Goal: Task Accomplishment & Management: Manage account settings

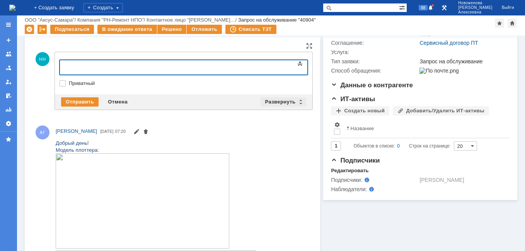
click at [296, 100] on div "Развернуть" at bounding box center [283, 101] width 46 height 9
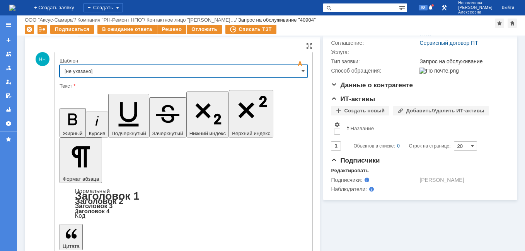
click at [292, 71] on input "[не указано]" at bounding box center [183, 71] width 248 height 12
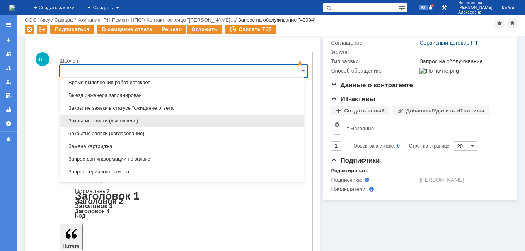
scroll to position [381, 0]
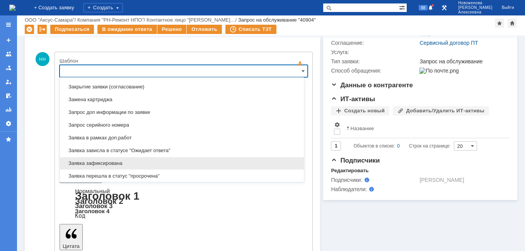
click at [99, 163] on span "Заявка зафиксирована" at bounding box center [182, 163] width 234 height 6
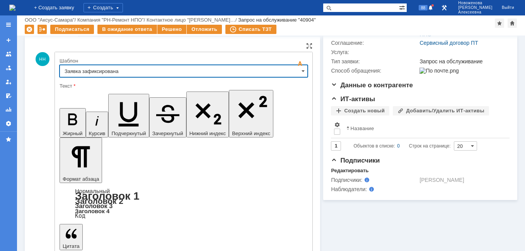
type input "Заявка зафиксирована"
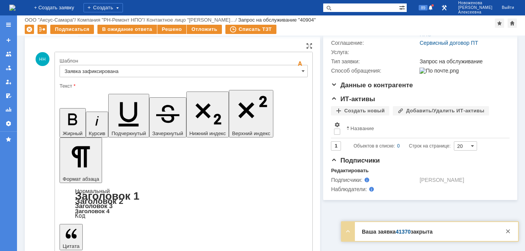
drag, startPoint x: 233, startPoint y: 1883, endPoint x: 60, endPoint y: 1885, distance: 172.7
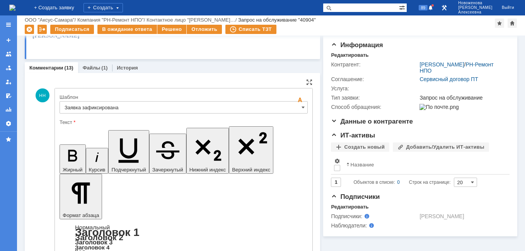
scroll to position [77, 0]
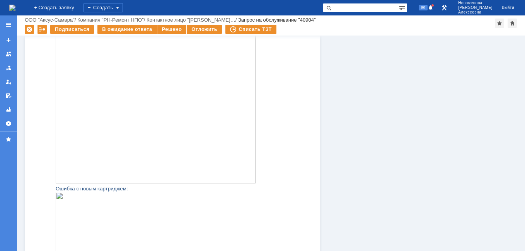
scroll to position [2434, 0]
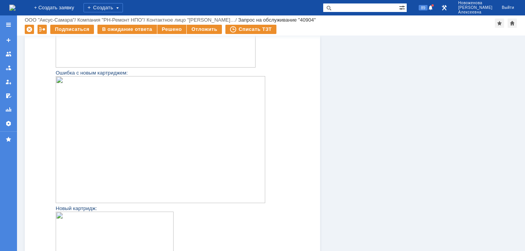
drag, startPoint x: 130, startPoint y: 1904, endPoint x: 108, endPoint y: 1903, distance: 22.0
copy span "CH565A"
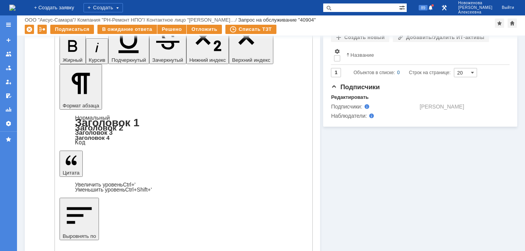
scroll to position [116, 0]
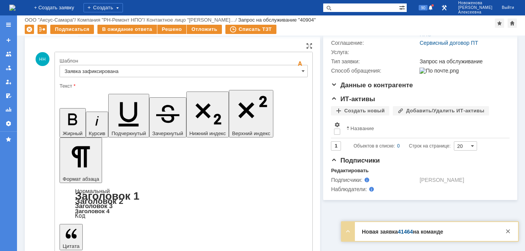
drag, startPoint x: 230, startPoint y: 1918, endPoint x: 189, endPoint y: 1916, distance: 41.3
drag, startPoint x: 190, startPoint y: 1914, endPoint x: 245, endPoint y: 1938, distance: 59.5
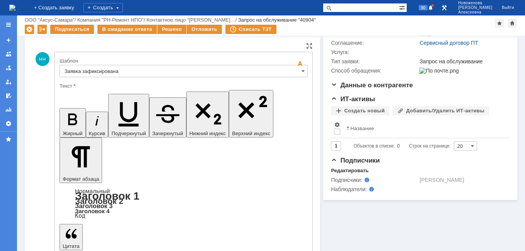
drag, startPoint x: 225, startPoint y: 1917, endPoint x: 187, endPoint y: 1914, distance: 38.3
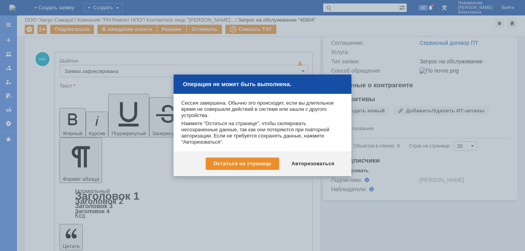
click at [211, 198] on div at bounding box center [262, 125] width 525 height 251
drag, startPoint x: 253, startPoint y: 166, endPoint x: 193, endPoint y: 53, distance: 128.4
click at [253, 166] on div "Остаться на странице" at bounding box center [242, 164] width 73 height 12
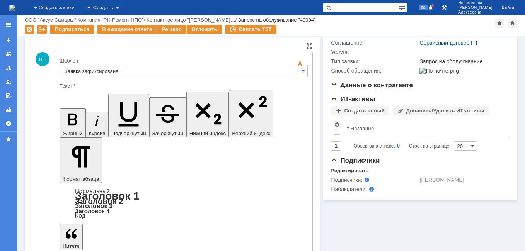
drag, startPoint x: 146, startPoint y: 1955, endPoint x: 39, endPoint y: 1853, distance: 147.3
copy body "Галина, доброе утро. Этот картридж не совместим с данным аппаратом HP DesignJet…"
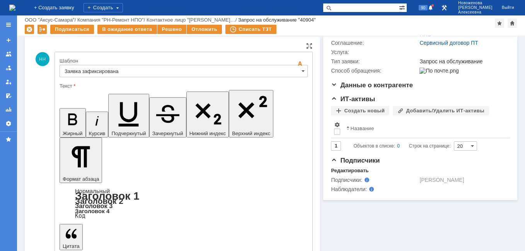
scroll to position [122, 0]
drag, startPoint x: 81, startPoint y: 1743, endPoint x: 202, endPoint y: 1937, distance: 228.6
drag, startPoint x: 45, startPoint y: 166, endPoint x: 289, endPoint y: 212, distance: 248.0
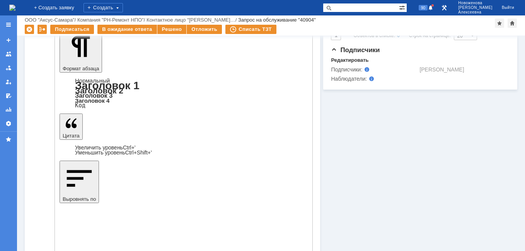
scroll to position [270, 0]
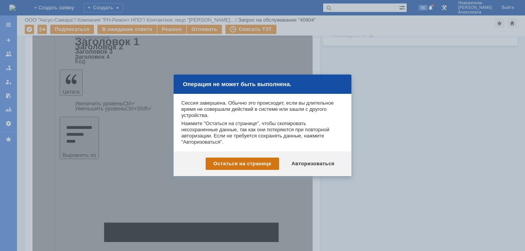
click at [258, 163] on div "Остаться на странице" at bounding box center [242, 164] width 73 height 12
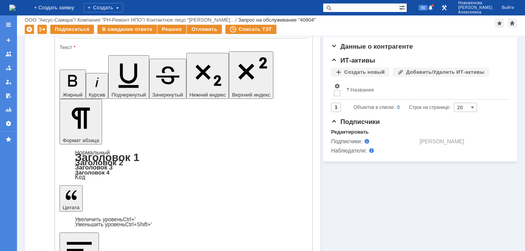
scroll to position [0, 0]
drag, startPoint x: 87, startPoint y: 1829, endPoint x: 262, endPoint y: 1874, distance: 180.2
copy body "Галина, доброе утро. Этот картридж не совместим с данным аппаратом HP DesignJet…"
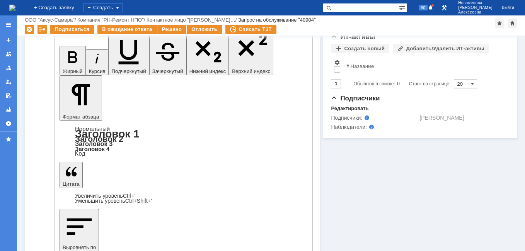
scroll to position [270, 0]
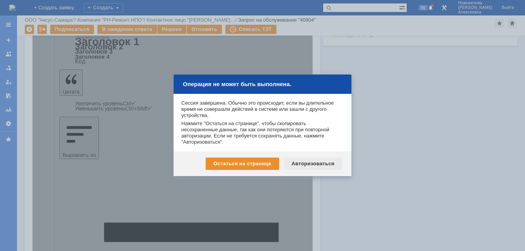
click at [319, 162] on div "Авторизоваться" at bounding box center [313, 164] width 58 height 12
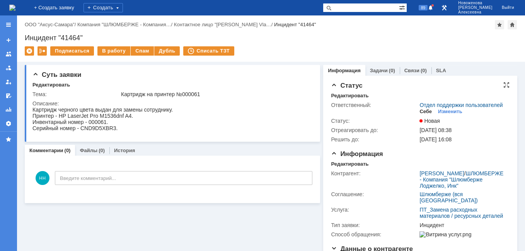
click at [421, 115] on div "Себе" at bounding box center [425, 112] width 12 height 6
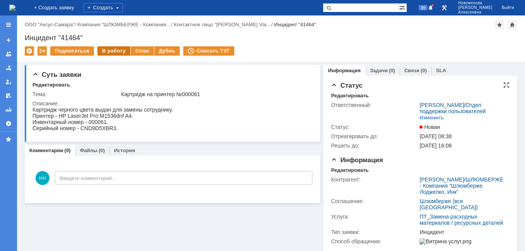
click at [106, 51] on div "В работу" at bounding box center [113, 50] width 33 height 9
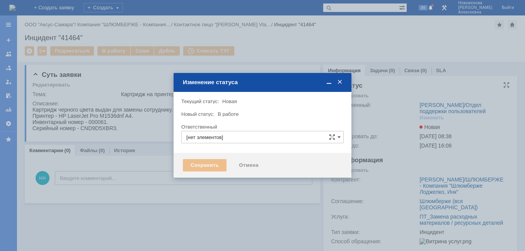
type input "[PERSON_NAME]"
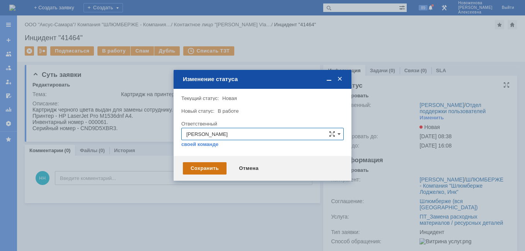
click at [201, 170] on div "Сохранить" at bounding box center [205, 168] width 44 height 12
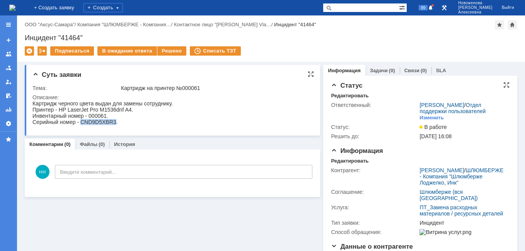
drag, startPoint x: 113, startPoint y: 122, endPoint x: 81, endPoint y: 125, distance: 32.2
click at [81, 125] on div "Серийный номер - CND9D5XBR3." at bounding box center [102, 122] width 140 height 6
copy div "CND9D5XBR3"
drag, startPoint x: 80, startPoint y: 36, endPoint x: 63, endPoint y: 37, distance: 17.8
click at [63, 37] on div "Инцидент "41464"" at bounding box center [271, 38] width 492 height 8
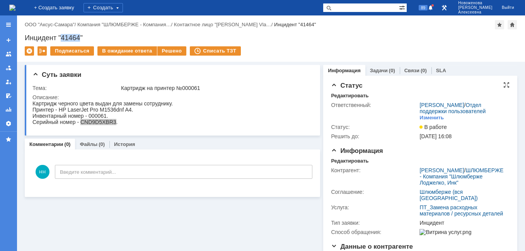
copy div "41464"
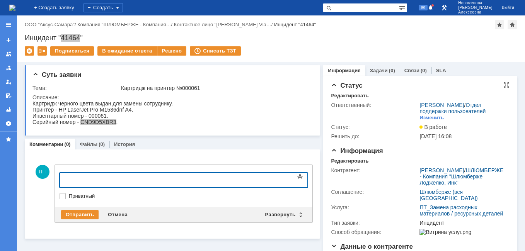
scroll to position [77, 0]
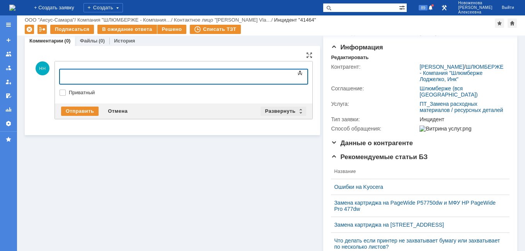
click at [297, 111] on div "Развернуть" at bounding box center [283, 111] width 46 height 9
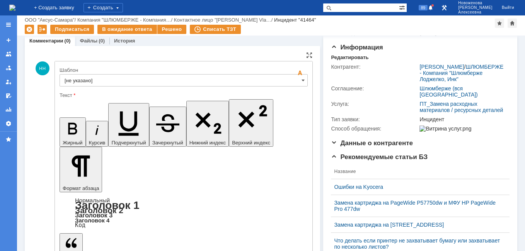
scroll to position [0, 0]
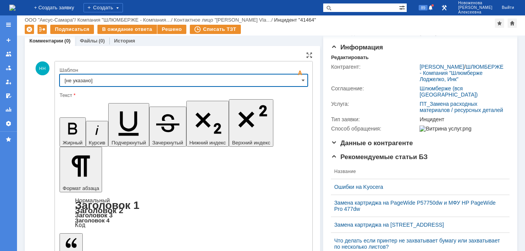
click at [297, 82] on input "[не указано]" at bounding box center [183, 80] width 248 height 12
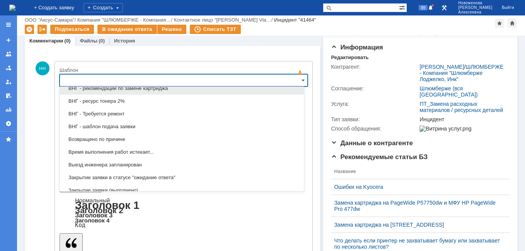
scroll to position [343, 0]
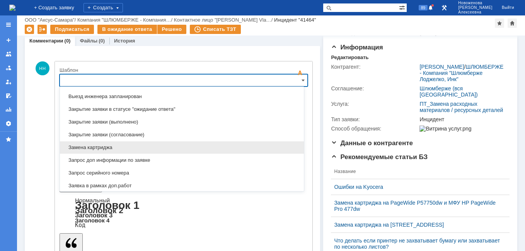
click at [101, 147] on span "Замена картриджа" at bounding box center [182, 147] width 234 height 6
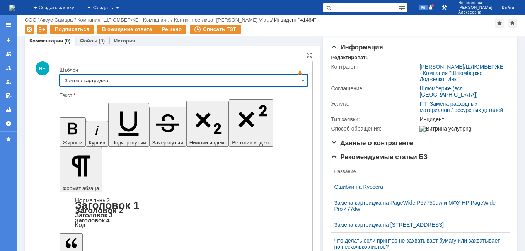
type input "Замена картриджа"
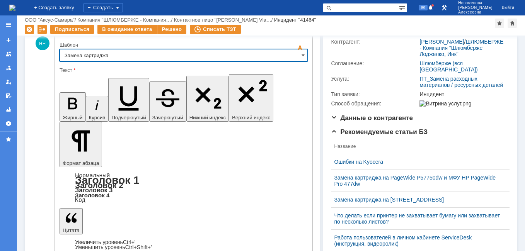
scroll to position [116, 0]
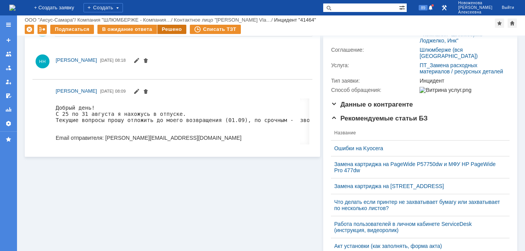
scroll to position [0, 0]
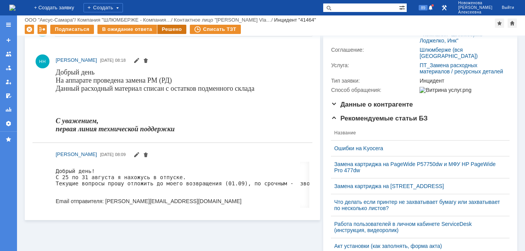
click at [166, 29] on div "Решено" at bounding box center [171, 29] width 29 height 9
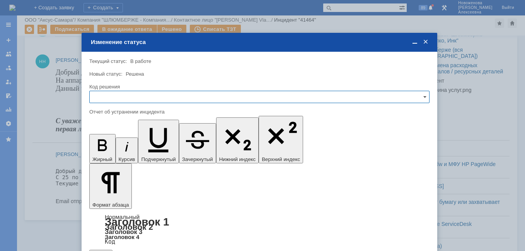
click at [418, 95] on input "text" at bounding box center [259, 97] width 340 height 12
click at [104, 147] on span "Решено" at bounding box center [259, 149] width 330 height 6
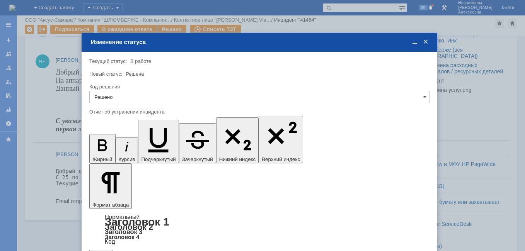
type input "Решено"
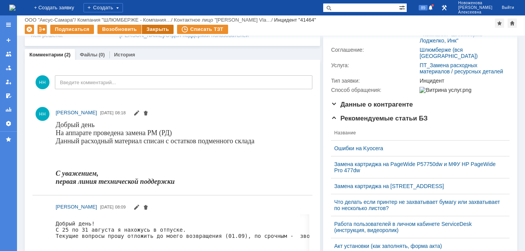
click at [156, 30] on div "Закрыть" at bounding box center [158, 29] width 32 height 9
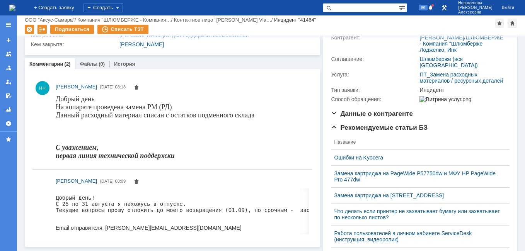
click at [15, 10] on img at bounding box center [12, 8] width 6 height 6
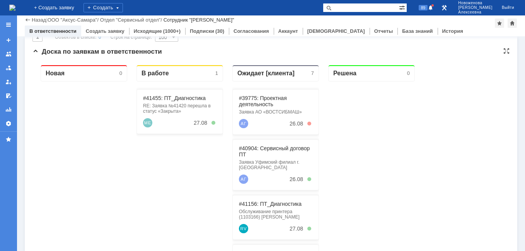
scroll to position [77, 0]
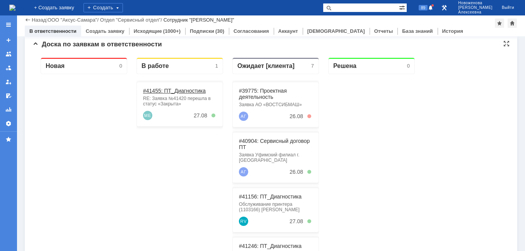
click at [172, 90] on link "#41455: ПТ_Диагностика" at bounding box center [174, 91] width 63 height 6
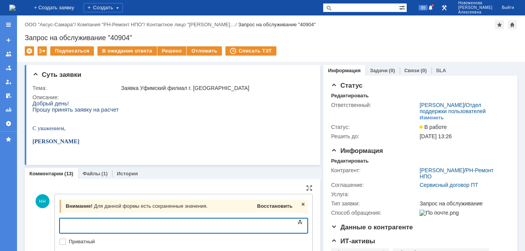
click at [268, 209] on div "Восстановить" at bounding box center [274, 206] width 38 height 10
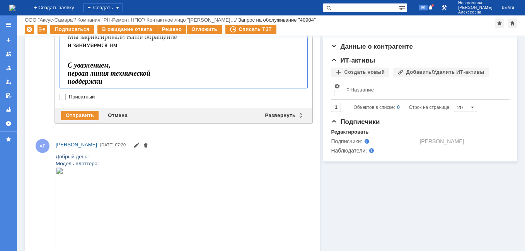
scroll to position [77, 0]
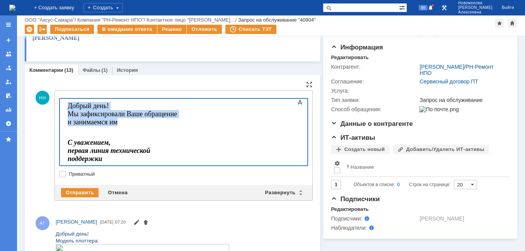
drag, startPoint x: 237, startPoint y: 114, endPoint x: 49, endPoint y: 101, distance: 188.2
click at [65, 101] on html "Добрый день! Мы зафиксировали Ваше обращение и занимаемся им С уважением, перва…" at bounding box center [123, 144] width 116 height 90
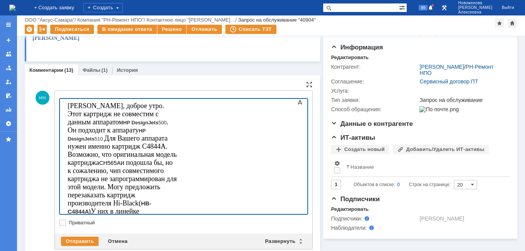
click at [73, 174] on body "Галина, доброе утро. Этот картридж не совместим с данным аппаратом HP DesignJet…" at bounding box center [123, 199] width 116 height 201
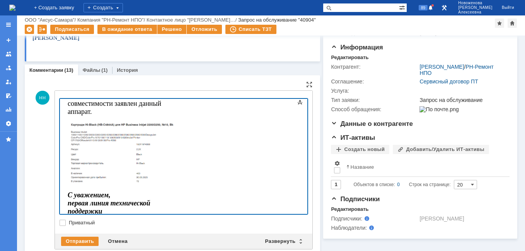
scroll to position [122, 0]
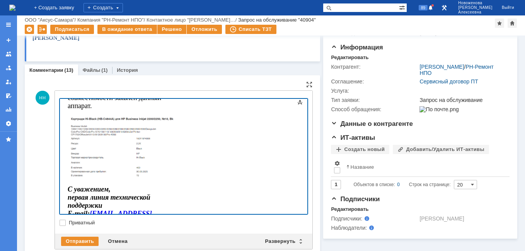
click at [178, 170] on img at bounding box center [123, 147] width 110 height 62
click at [178, 154] on img at bounding box center [123, 147] width 110 height 62
click at [71, 162] on img at bounding box center [123, 147] width 110 height 62
click at [80, 166] on img at bounding box center [123, 147] width 110 height 62
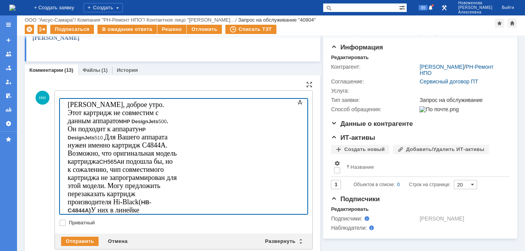
scroll to position [0, 0]
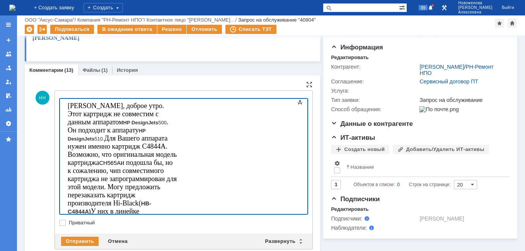
drag, startPoint x: 185, startPoint y: 184, endPoint x: 127, endPoint y: 85, distance: 115.3
click at [81, 170] on body "Галина, доброе утро. Этот картридж не совместим с данным аппаратом HP DesignJet…" at bounding box center [123, 199] width 116 height 201
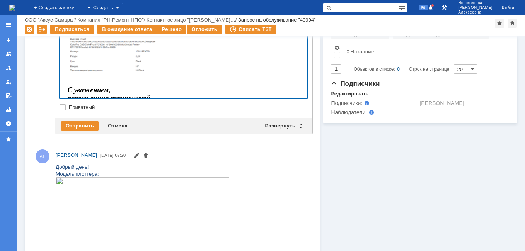
scroll to position [193, 0]
click at [75, 123] on div "Отправить" at bounding box center [79, 125] width 37 height 9
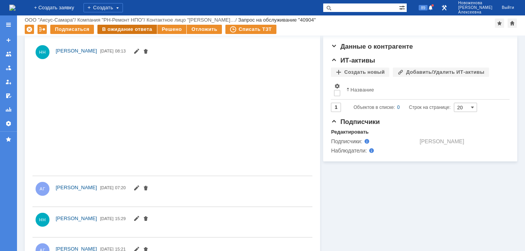
scroll to position [0, 0]
click at [121, 29] on div "В ожидание ответа" at bounding box center [126, 29] width 59 height 9
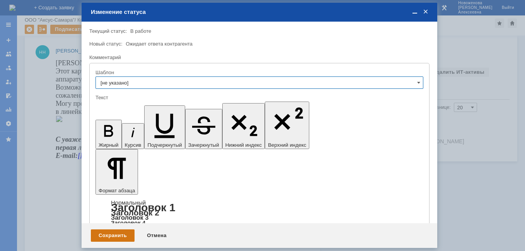
click at [121, 234] on div "Сохранить" at bounding box center [113, 235] width 44 height 12
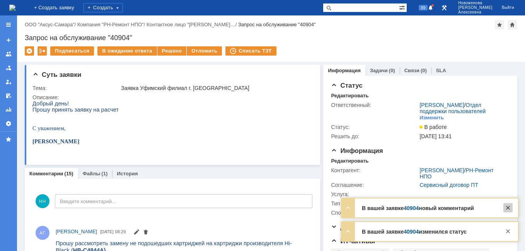
click at [506, 208] on div at bounding box center [507, 207] width 9 height 9
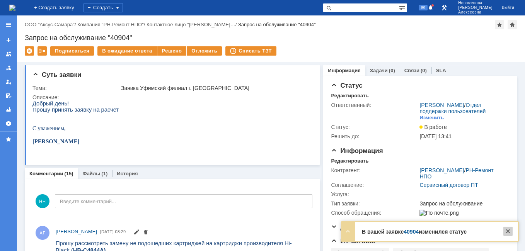
click at [507, 230] on div at bounding box center [507, 231] width 9 height 9
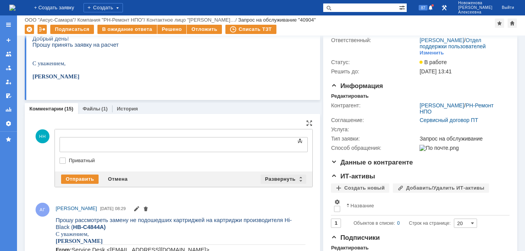
click at [300, 177] on div "Развернуть" at bounding box center [283, 179] width 46 height 9
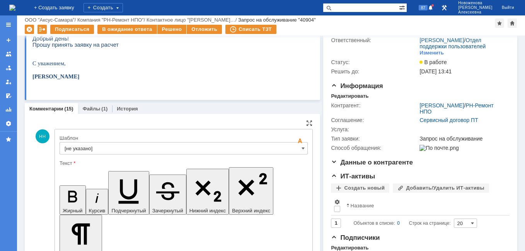
click at [292, 147] on input "[не указано]" at bounding box center [183, 148] width 248 height 12
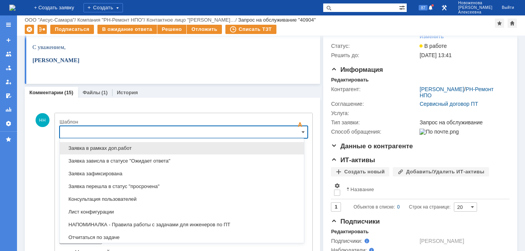
scroll to position [420, 0]
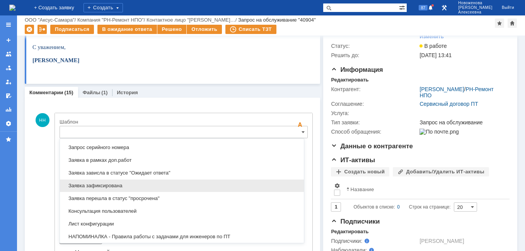
click at [105, 185] on span "Заявка зафиксирована" at bounding box center [182, 186] width 234 height 6
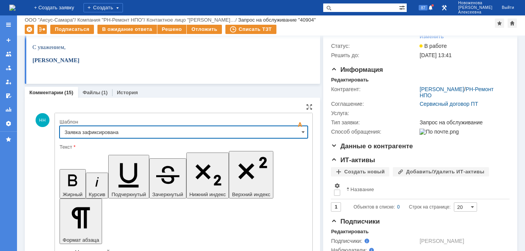
type input "Заявка зафиксирована"
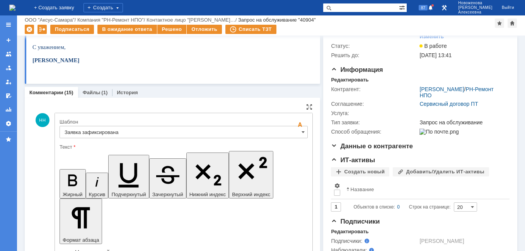
drag, startPoint x: 232, startPoint y: 1925, endPoint x: 72, endPoint y: 1919, distance: 159.6
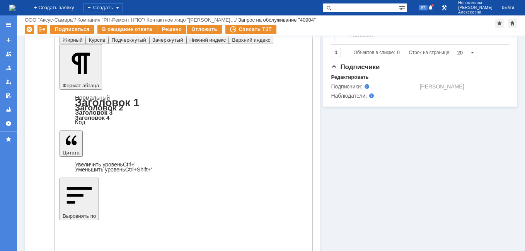
scroll to position [0, 0]
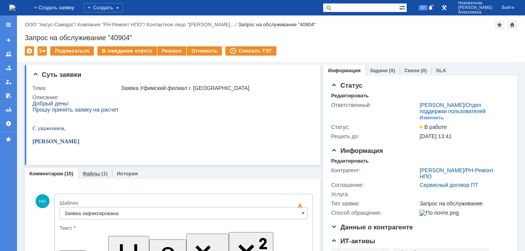
click at [86, 172] on link "Файлы" at bounding box center [92, 174] width 18 height 6
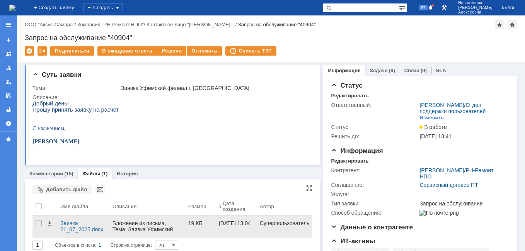
scroll to position [77, 0]
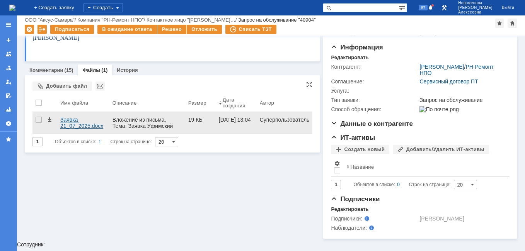
click at [73, 124] on div "Заявка 21_07_2025.docx" at bounding box center [83, 123] width 46 height 12
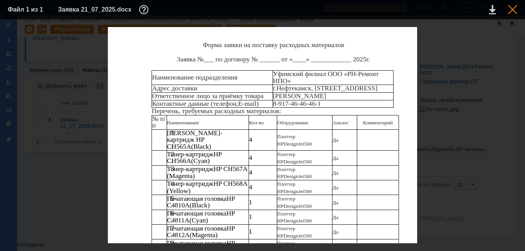
click at [510, 9] on div at bounding box center [512, 9] width 9 height 9
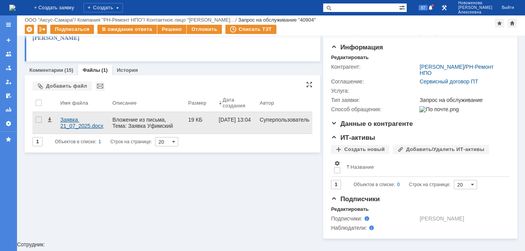
click at [68, 128] on div "Заявка 21_07_2025.docx" at bounding box center [83, 123] width 46 height 12
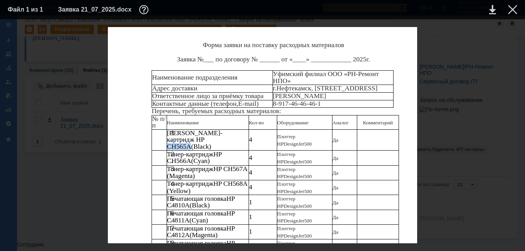
drag, startPoint x: 246, startPoint y: 137, endPoint x: 226, endPoint y: 136, distance: 20.5
click at [226, 136] on p "Тонер - картридж HP CH565A (Black)" at bounding box center [208, 140] width 82 height 20
copy span "CH565A"
click at [514, 8] on div at bounding box center [512, 9] width 9 height 9
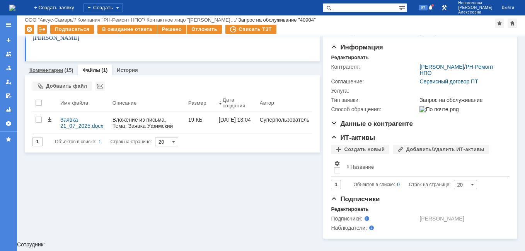
click at [52, 69] on link "Комментарии" at bounding box center [46, 70] width 34 height 6
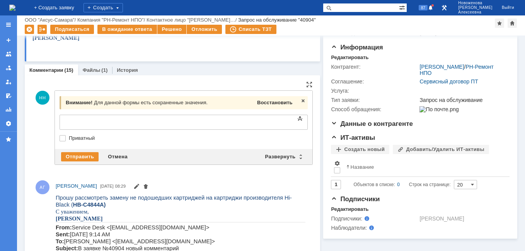
drag, startPoint x: 276, startPoint y: 102, endPoint x: 216, endPoint y: 3, distance: 116.3
click at [276, 102] on span "Восстановить" at bounding box center [274, 103] width 35 height 6
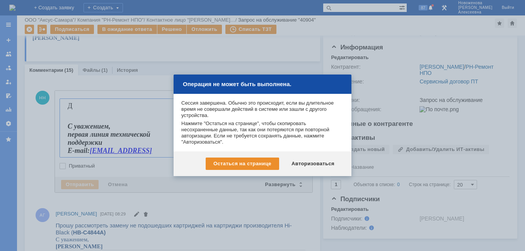
click at [323, 166] on div "Авторизоваться" at bounding box center [313, 164] width 58 height 12
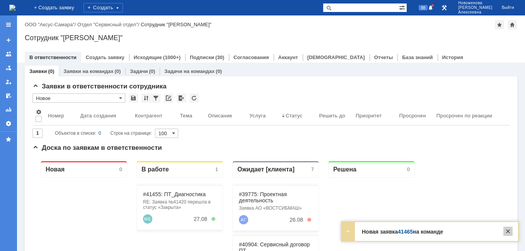
click at [507, 229] on div at bounding box center [507, 231] width 9 height 9
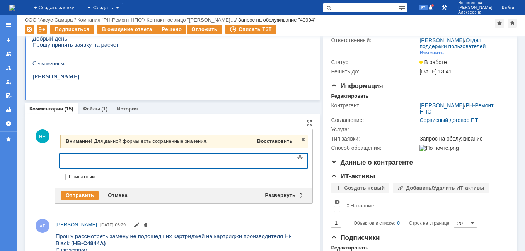
click at [277, 142] on span "Восстановить" at bounding box center [274, 141] width 35 height 6
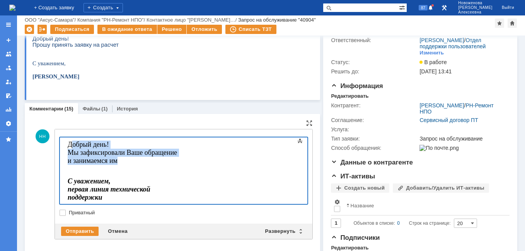
drag, startPoint x: 234, startPoint y: 156, endPoint x: 73, endPoint y: 146, distance: 161.4
click at [73, 146] on body "Добрый день! Мы зафиксировали Ваше обращение и занимаемся им С уважением, перва…" at bounding box center [123, 183] width 116 height 90
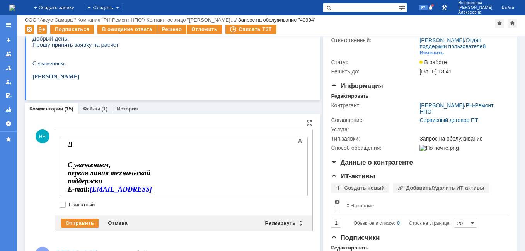
click at [73, 147] on body "Д С уважением, первая линия технической поддержки E-mail: sd@axusgroup.ru" at bounding box center [123, 174] width 116 height 73
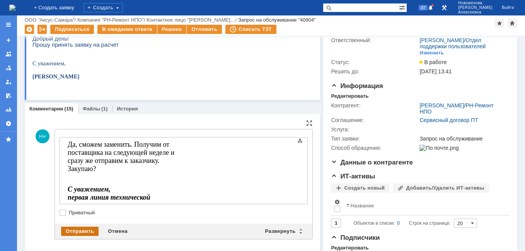
click at [78, 231] on div "Отправить" at bounding box center [79, 231] width 37 height 9
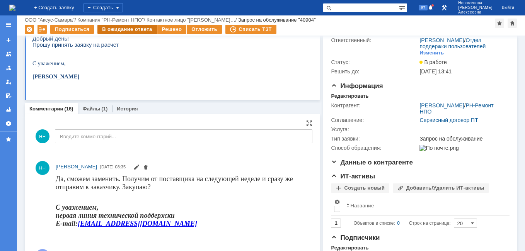
click at [110, 29] on div "В ожидание ответа" at bounding box center [126, 29] width 59 height 9
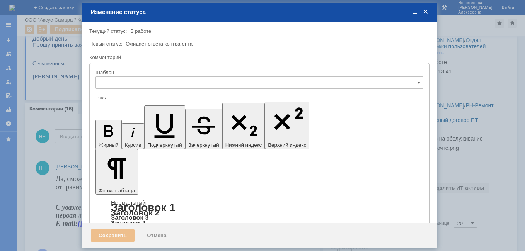
type input "[не указано]"
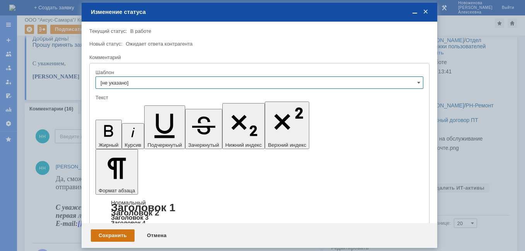
click at [112, 236] on div "Сохранить" at bounding box center [113, 235] width 44 height 12
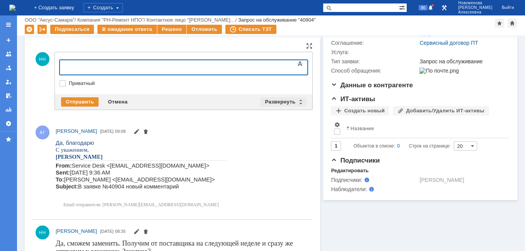
click at [296, 99] on div "Развернуть" at bounding box center [283, 101] width 46 height 9
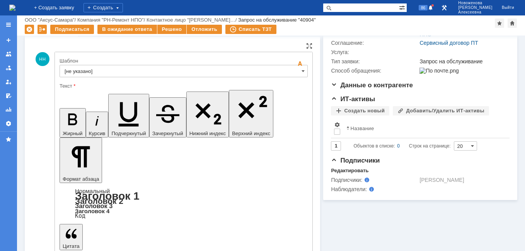
click at [297, 73] on input "[не указано]" at bounding box center [183, 71] width 248 height 12
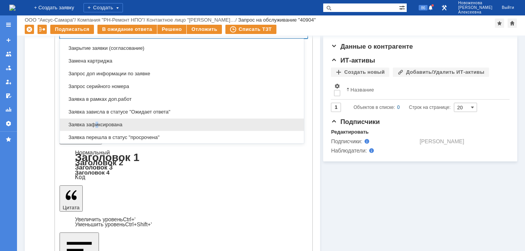
click at [97, 122] on span "Заявка зафиксирована" at bounding box center [182, 125] width 234 height 6
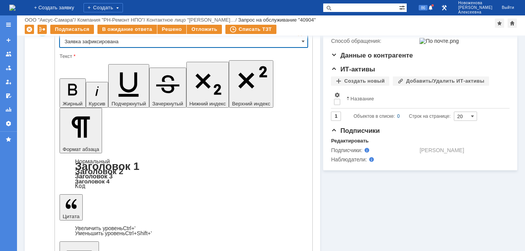
type input "Заявка зафиксирована"
drag, startPoint x: 227, startPoint y: 1837, endPoint x: 70, endPoint y: 1829, distance: 157.0
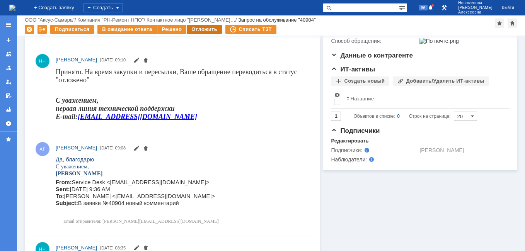
click at [197, 27] on div "Отложить" at bounding box center [204, 29] width 35 height 9
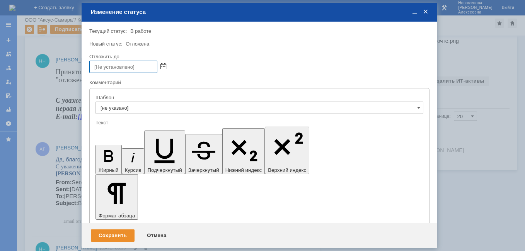
click at [162, 69] on span at bounding box center [163, 67] width 6 height 6
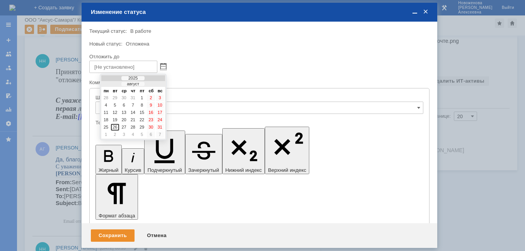
click at [157, 83] on div at bounding box center [155, 84] width 5 height 5
click at [141, 112] on div "12" at bounding box center [142, 112] width 8 height 7
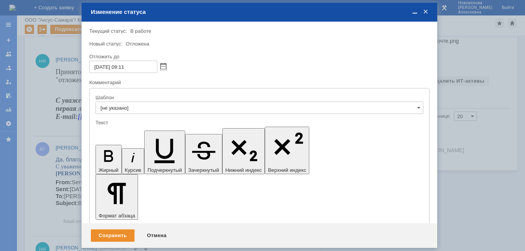
click at [125, 65] on input "12.09.2025 09:11" at bounding box center [123, 67] width 68 height 12
click at [139, 66] on input "12.09.2025 016:11" at bounding box center [123, 67] width 68 height 12
click at [125, 66] on input "12.09.2025 016:11" at bounding box center [123, 67] width 68 height 12
click at [137, 66] on input "12.09.2025 16:11" at bounding box center [123, 67] width 68 height 12
type input "[DATE] 16:00"
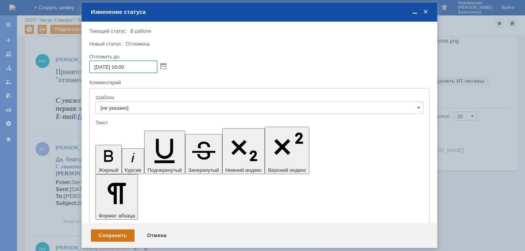
click at [113, 234] on div "Сохранить" at bounding box center [113, 235] width 44 height 12
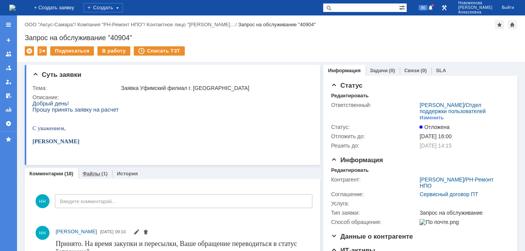
click at [88, 175] on link "Файлы" at bounding box center [92, 174] width 18 height 6
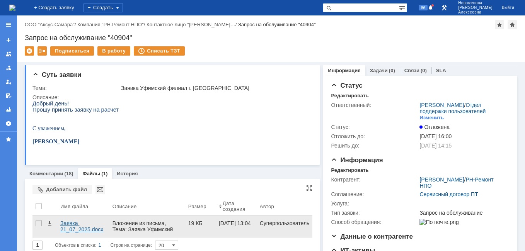
click at [69, 223] on div "Заявка 21_07_2025.docx" at bounding box center [83, 226] width 46 height 12
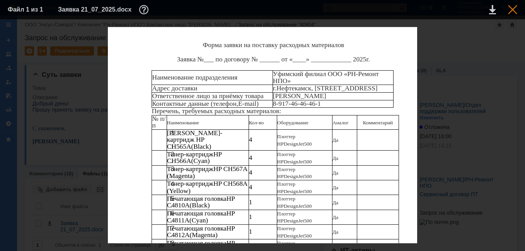
click at [513, 7] on div at bounding box center [512, 9] width 9 height 9
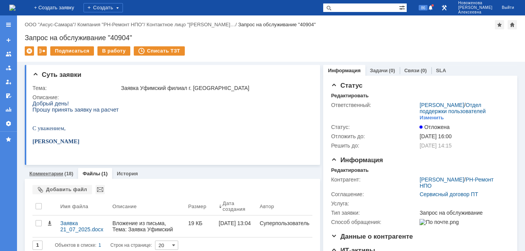
click at [42, 172] on link "Комментарии" at bounding box center [46, 174] width 34 height 6
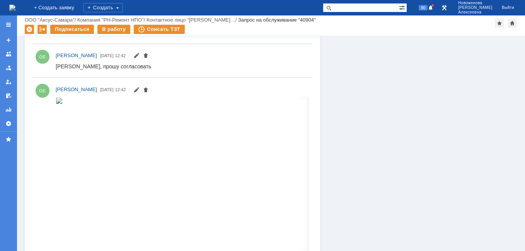
scroll to position [2704, 0]
